Goal: Transaction & Acquisition: Obtain resource

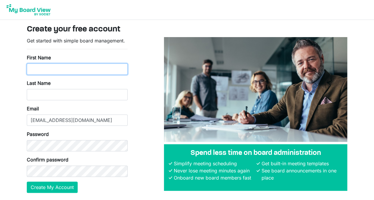
click at [56, 70] on input "First Name" at bounding box center [77, 69] width 101 height 11
type input "Karn"
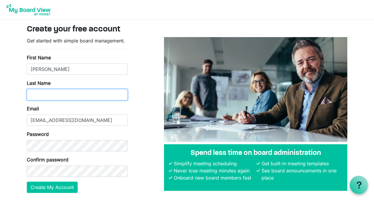
type input "Anderson"
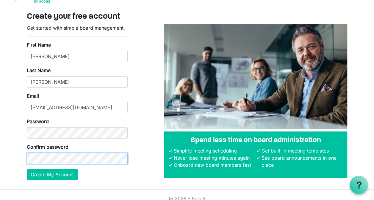
scroll to position [20, 0]
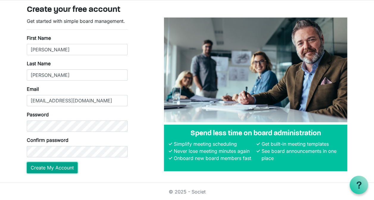
click at [64, 167] on button "Create My Account" at bounding box center [52, 167] width 51 height 11
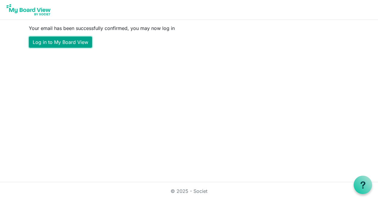
click at [65, 43] on link "Log in to My Board View" at bounding box center [60, 42] width 63 height 11
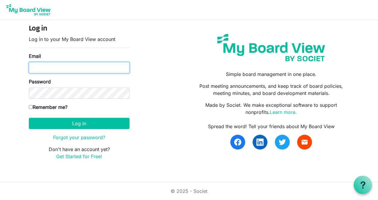
click at [38, 65] on input "Email" at bounding box center [79, 67] width 101 height 11
type input "andersonk.k11@gmail.com"
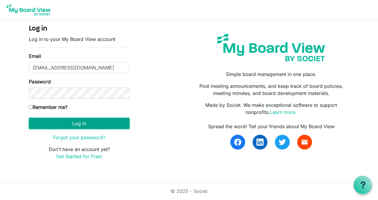
click at [81, 124] on button "Log in" at bounding box center [79, 123] width 101 height 11
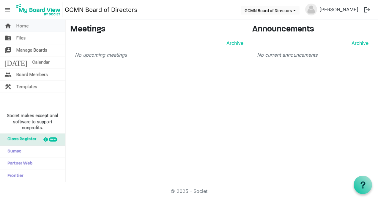
click at [24, 27] on span "Home" at bounding box center [22, 26] width 12 height 12
click at [32, 87] on span "Templates" at bounding box center [26, 87] width 21 height 12
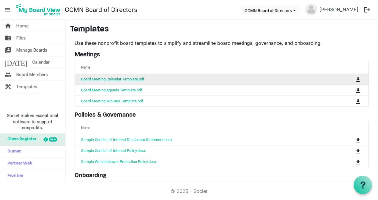
click at [124, 77] on link "Board Meeting Calendar Template.pdf" at bounding box center [112, 79] width 63 height 4
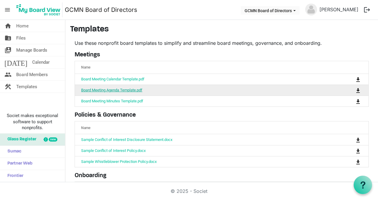
click at [107, 91] on link "Board Meeting Agenda Template.pdf" at bounding box center [111, 90] width 61 height 4
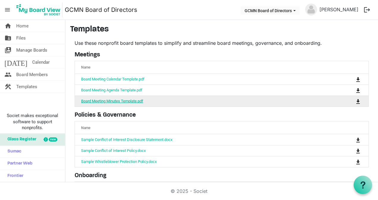
click at [111, 100] on link "Board Meeting Minutes Template.pdf" at bounding box center [112, 101] width 62 height 4
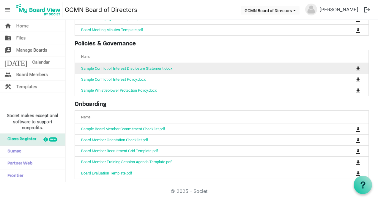
scroll to position [75, 0]
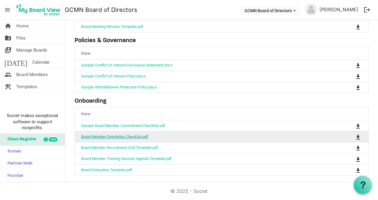
click at [132, 135] on link "Board Member Orientation Checklist.pdf" at bounding box center [114, 137] width 67 height 4
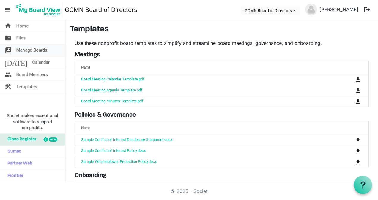
click at [40, 49] on span "Manage Boards" at bounding box center [31, 50] width 31 height 12
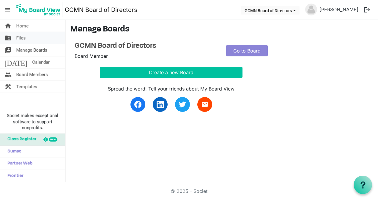
click at [18, 37] on span "Files" at bounding box center [21, 38] width 10 height 12
